Goal: Find specific page/section: Find specific page/section

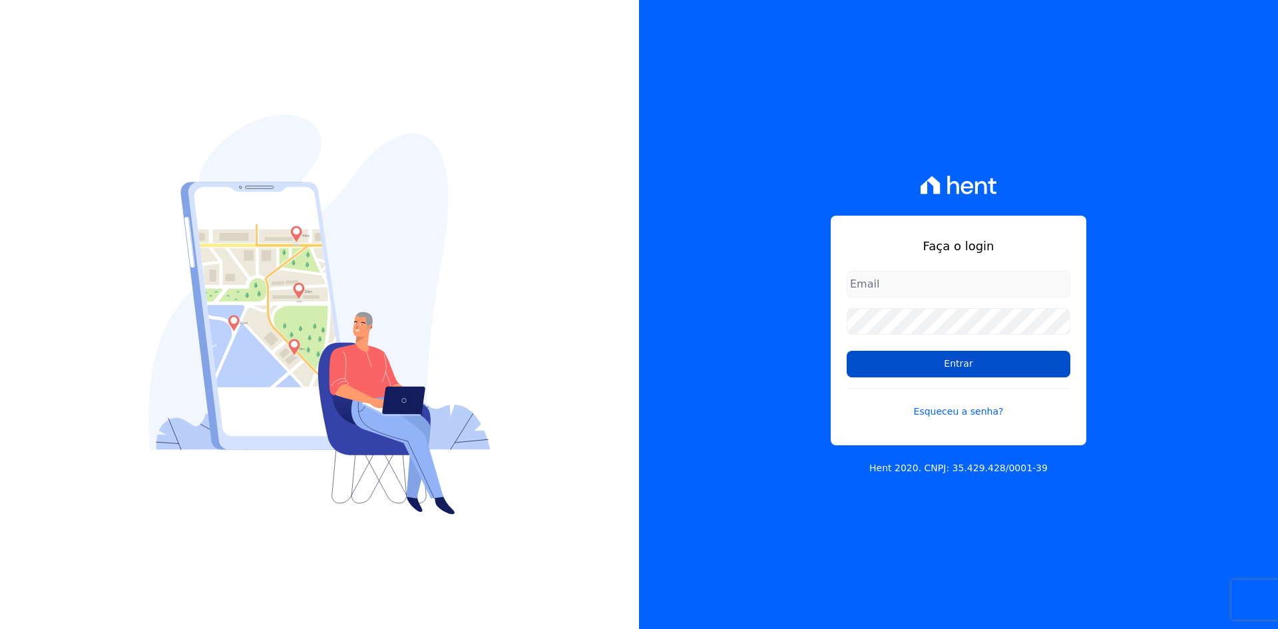
type input "contasareceber@deveck.com.br"
click at [956, 365] on input "Entrar" at bounding box center [959, 364] width 224 height 27
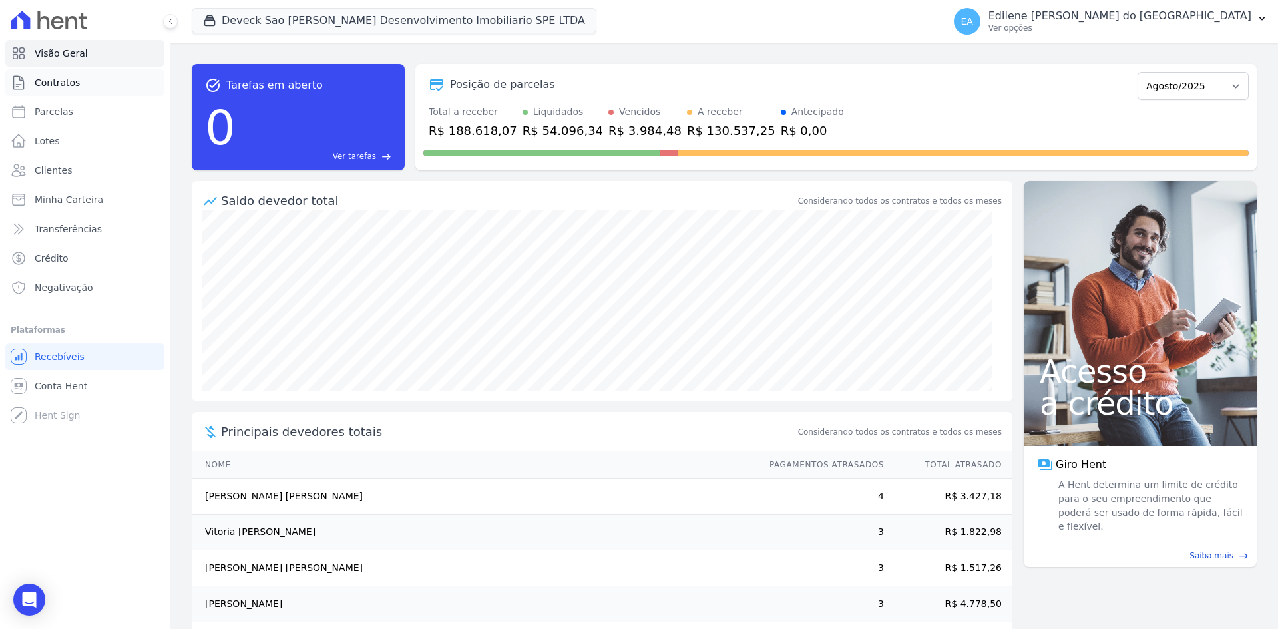
drag, startPoint x: 47, startPoint y: 86, endPoint x: 54, endPoint y: 85, distance: 6.7
click at [47, 86] on span "Contratos" at bounding box center [57, 82] width 45 height 13
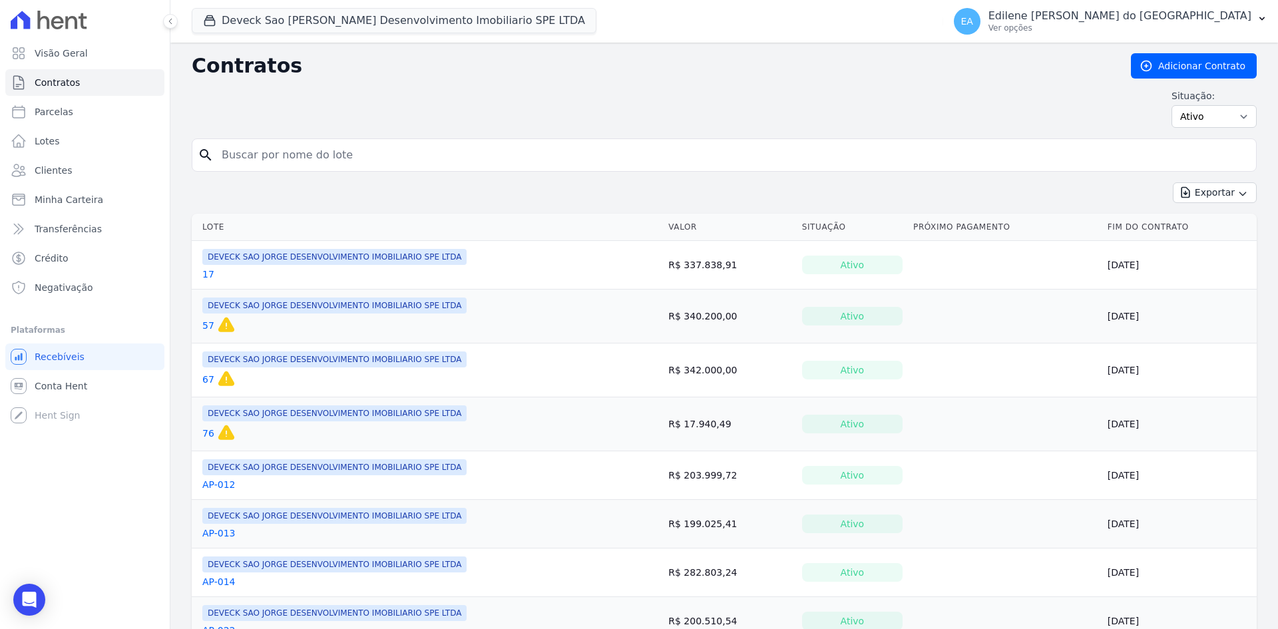
click at [297, 162] on input "search" at bounding box center [732, 155] width 1037 height 27
type input "114"
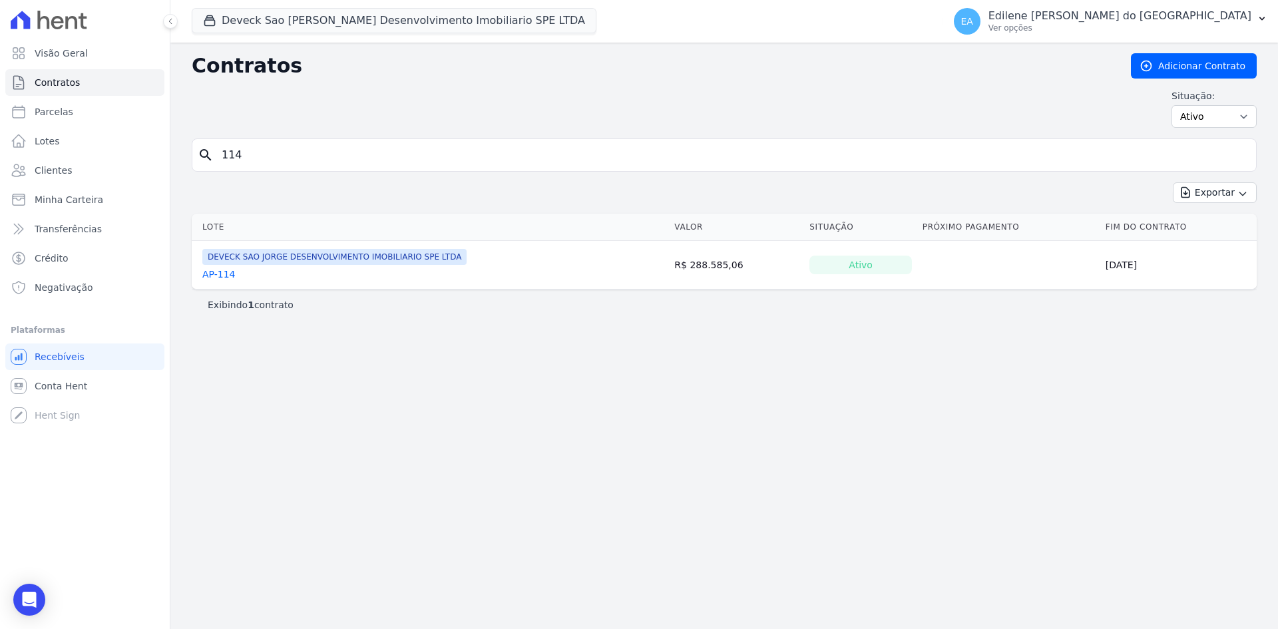
click at [219, 275] on link "AP-114" at bounding box center [218, 274] width 33 height 13
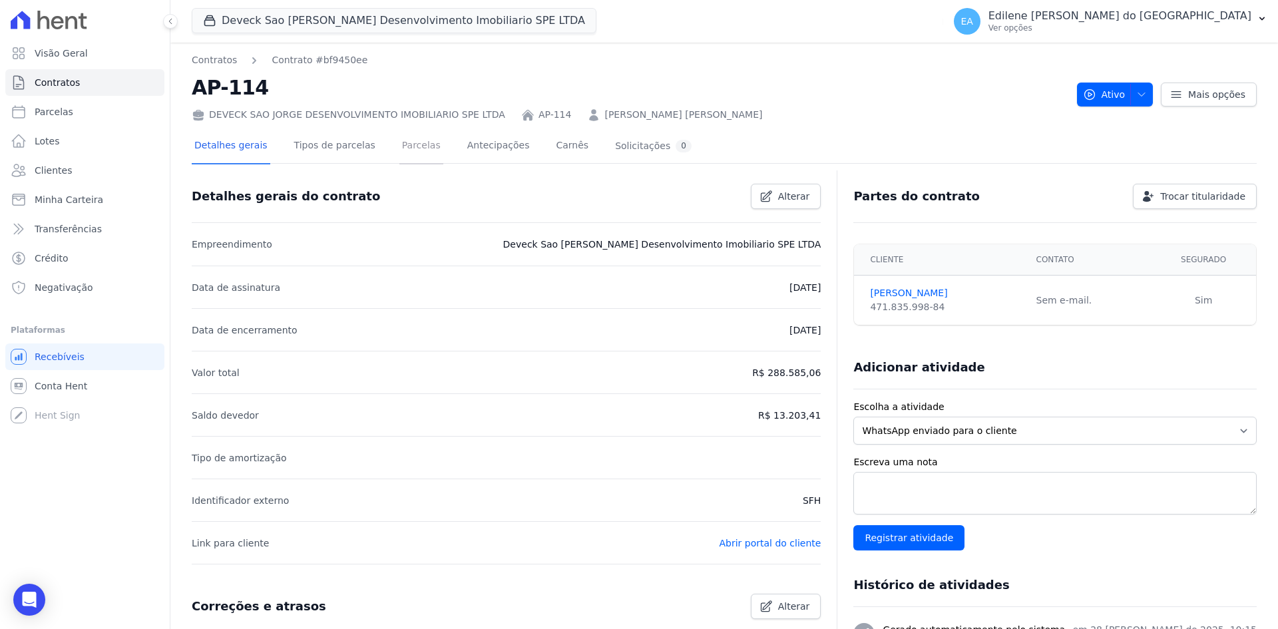
click at [399, 144] on link "Parcelas" at bounding box center [421, 146] width 44 height 35
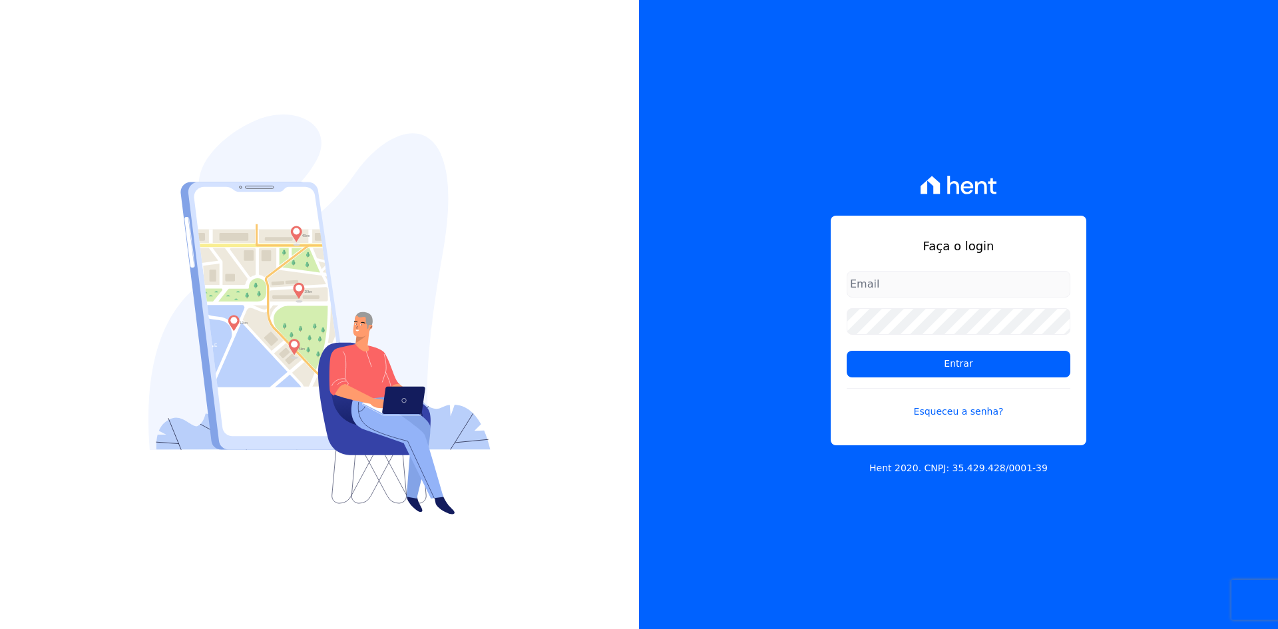
click at [1172, 365] on div "Faça o login Entrar Esqueceu a senha? Hent 2020. CNPJ: 35.429.428/0001-39" at bounding box center [958, 314] width 639 height 629
click at [953, 356] on input "Entrar" at bounding box center [959, 364] width 224 height 27
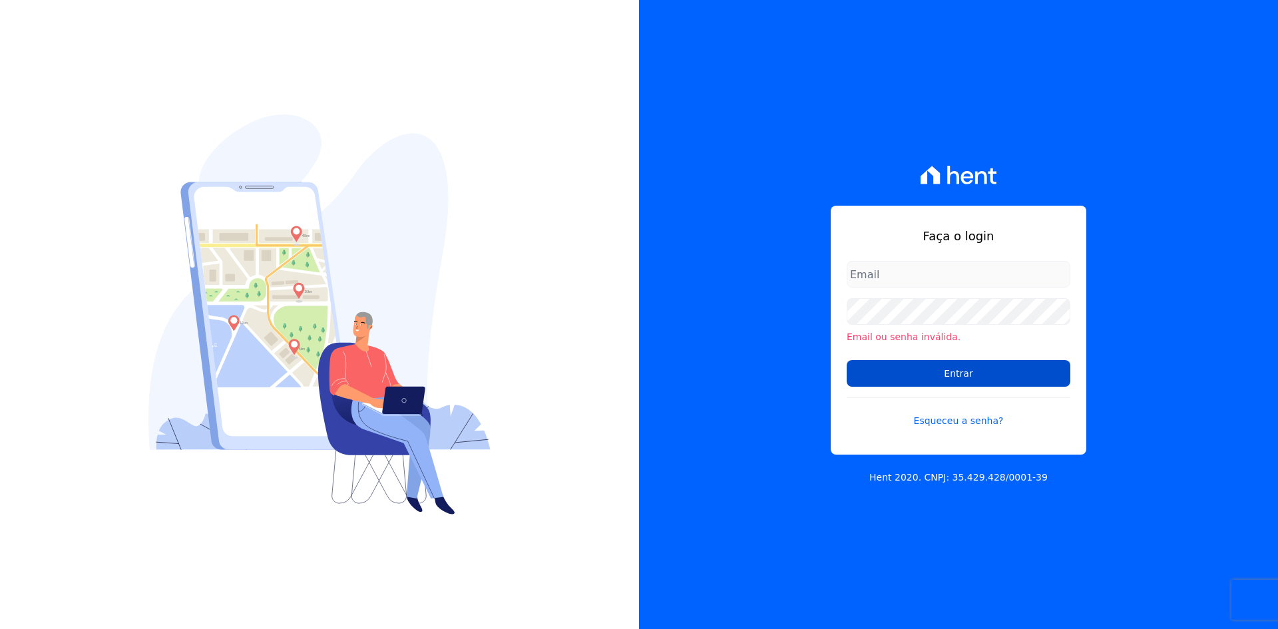
type input "contasareceber@deveck.com.br"
click at [955, 377] on input "Entrar" at bounding box center [959, 373] width 224 height 27
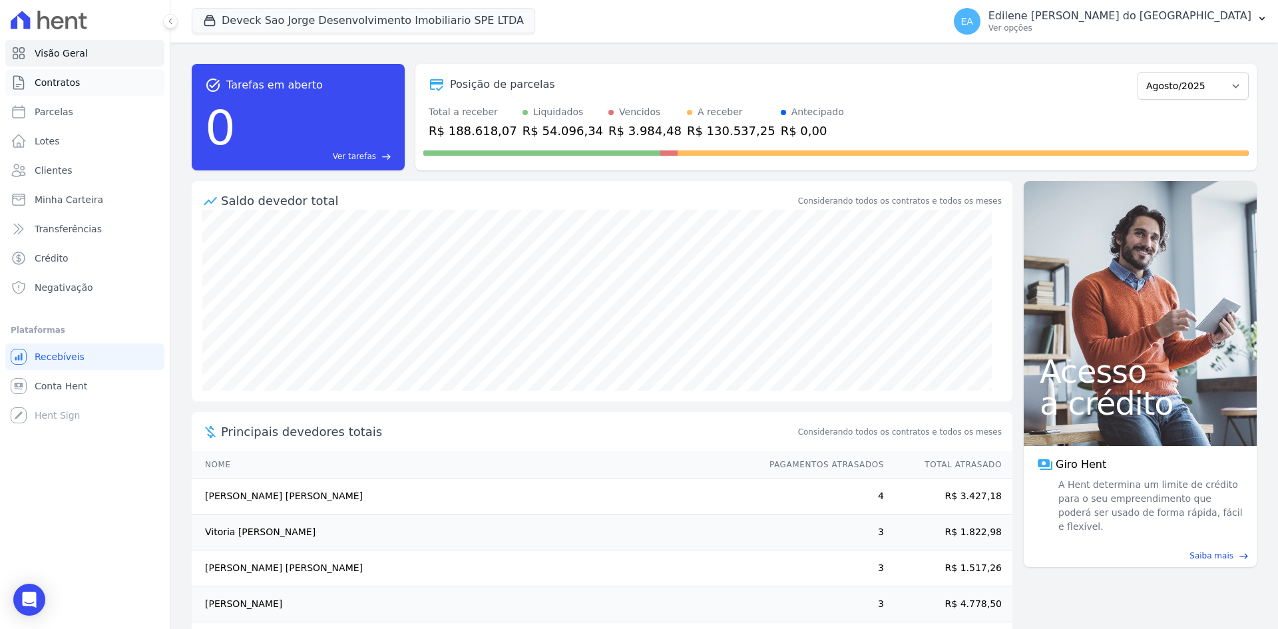
click at [39, 83] on span "Contratos" at bounding box center [57, 82] width 45 height 13
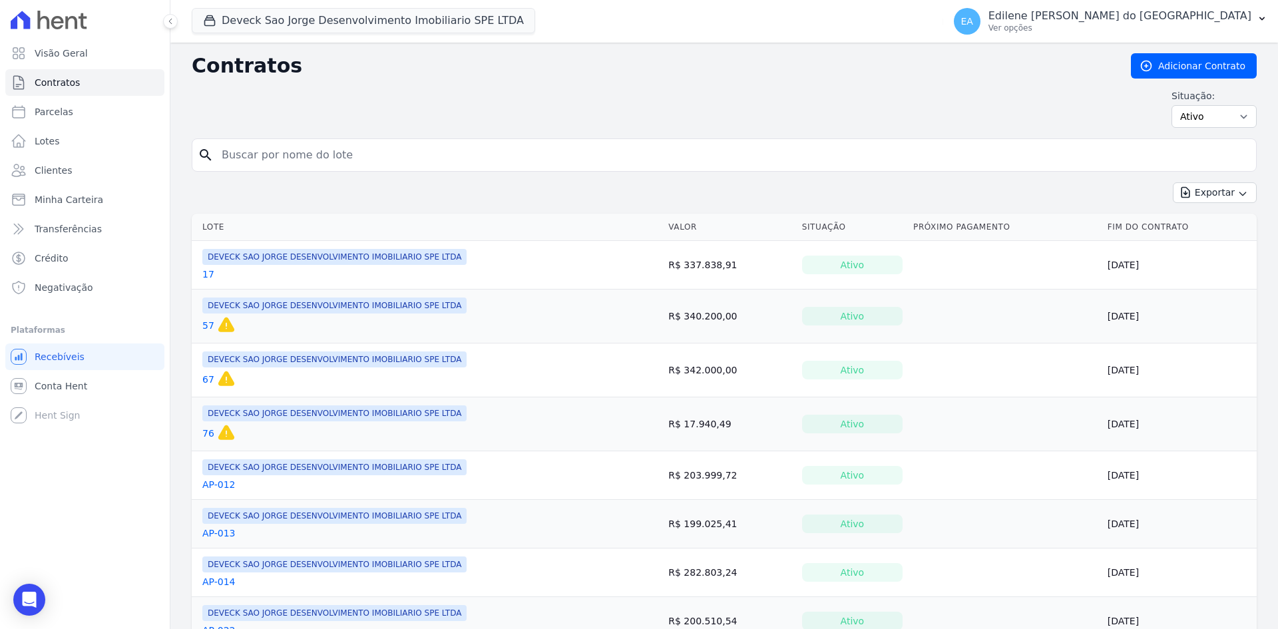
click at [296, 155] on input "search" at bounding box center [732, 155] width 1037 height 27
type input "167"
